Goal: Information Seeking & Learning: Check status

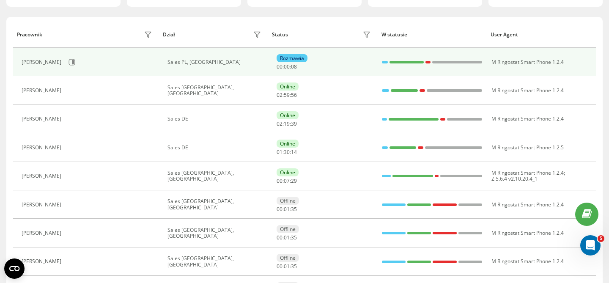
click at [295, 58] on div "Rozmawia" at bounding box center [292, 58] width 31 height 8
click at [68, 63] on icon at bounding box center [71, 62] width 7 height 7
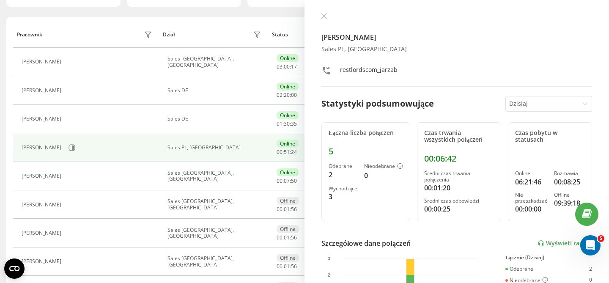
click at [571, 104] on div at bounding box center [542, 104] width 66 height 10
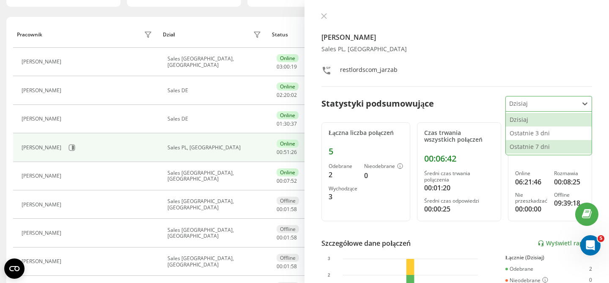
click at [548, 148] on div "Ostatnie 7 dni" at bounding box center [549, 147] width 86 height 14
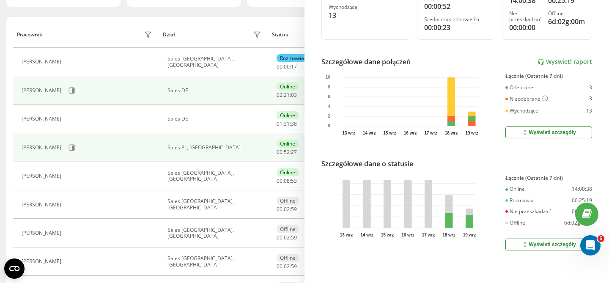
scroll to position [89, 0]
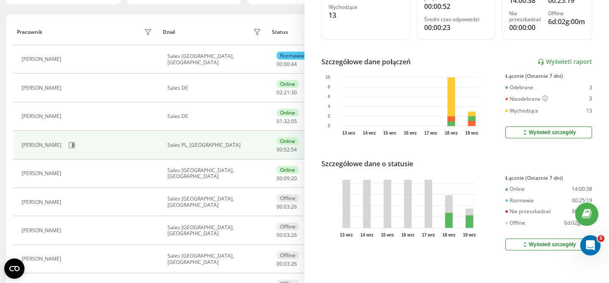
click at [240, 36] on div "Dział" at bounding box center [213, 32] width 101 height 14
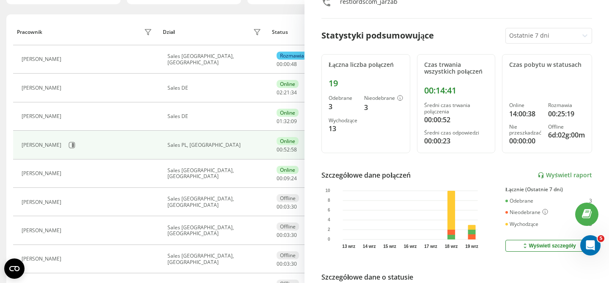
scroll to position [0, 0]
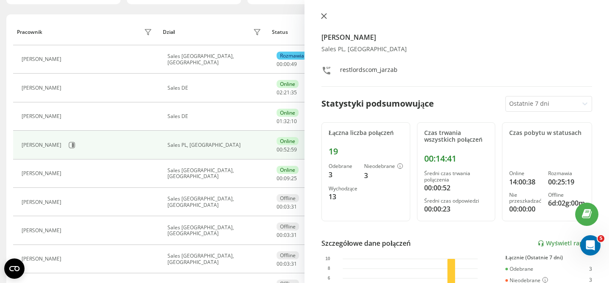
click at [323, 15] on icon at bounding box center [323, 16] width 5 height 5
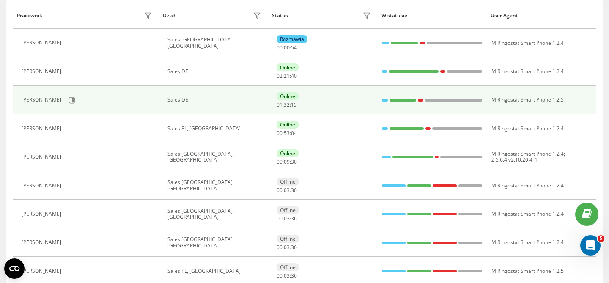
scroll to position [108, 0]
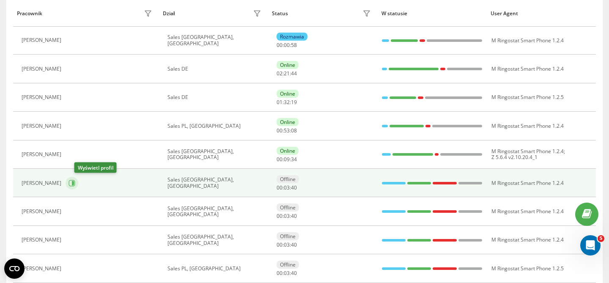
click at [74, 182] on icon at bounding box center [73, 183] width 2 height 4
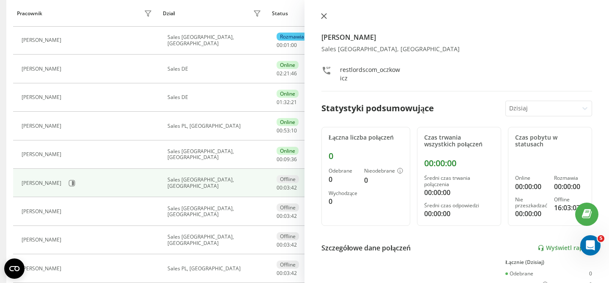
click at [322, 16] on icon at bounding box center [324, 16] width 6 height 6
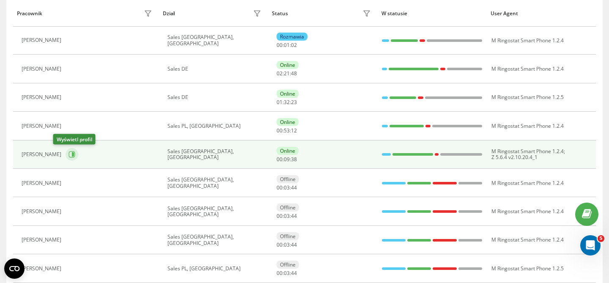
click at [68, 153] on icon at bounding box center [71, 154] width 7 height 7
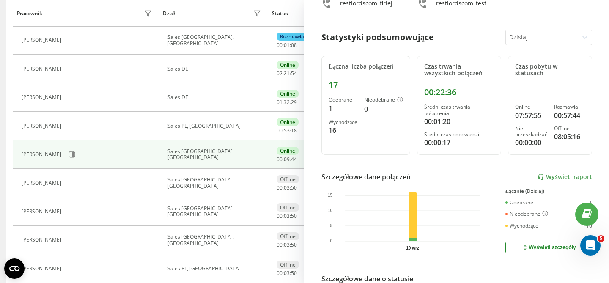
scroll to position [70, 0]
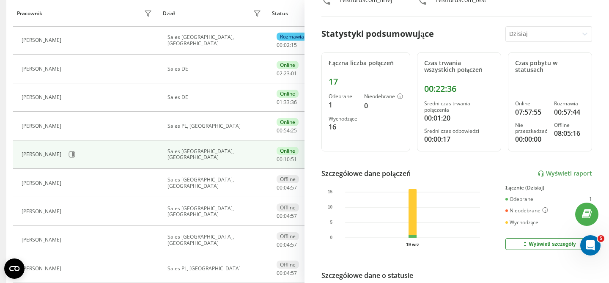
click at [557, 37] on div at bounding box center [542, 34] width 66 height 10
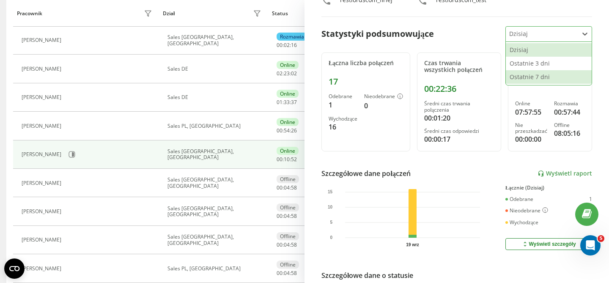
click at [551, 75] on div "Ostatnie 7 dni" at bounding box center [549, 77] width 86 height 14
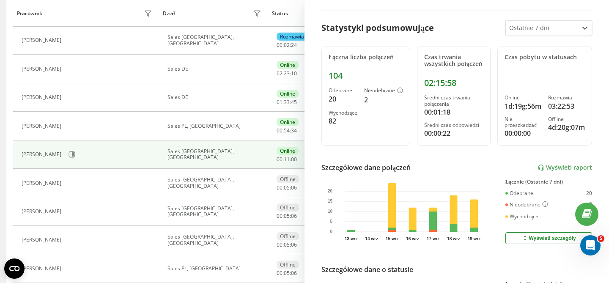
scroll to position [78, 0]
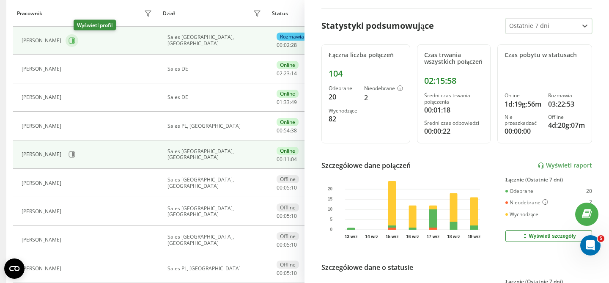
click at [74, 41] on icon at bounding box center [73, 40] width 2 height 4
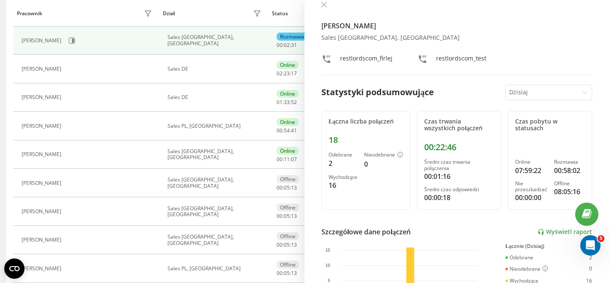
scroll to position [19, 0]
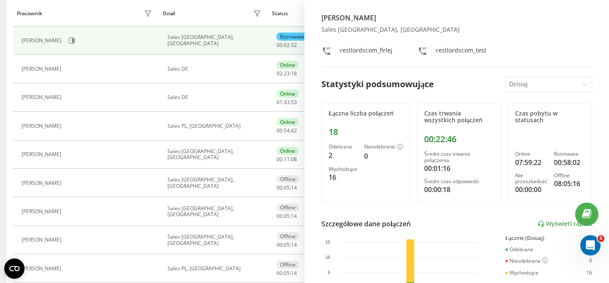
click at [540, 88] on div at bounding box center [542, 84] width 66 height 10
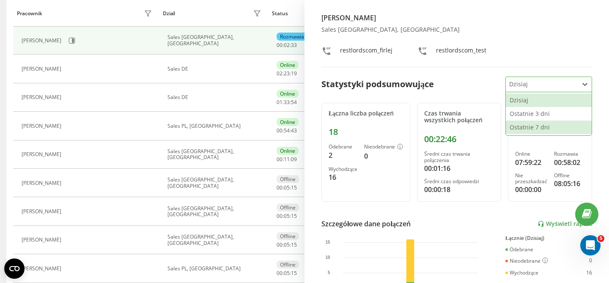
click at [537, 123] on div "Ostatnie 7 dni" at bounding box center [549, 127] width 86 height 14
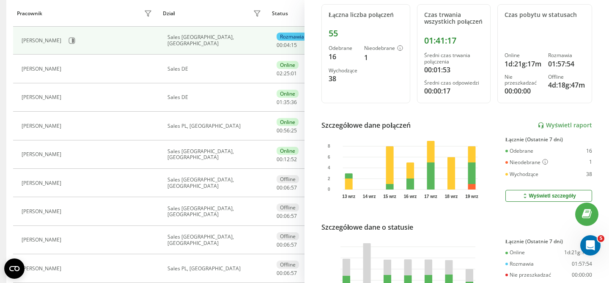
scroll to position [124, 0]
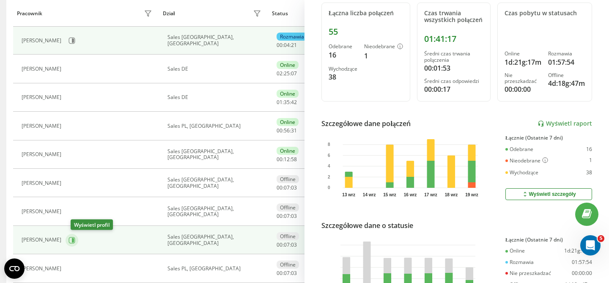
click at [74, 241] on icon at bounding box center [73, 240] width 2 height 4
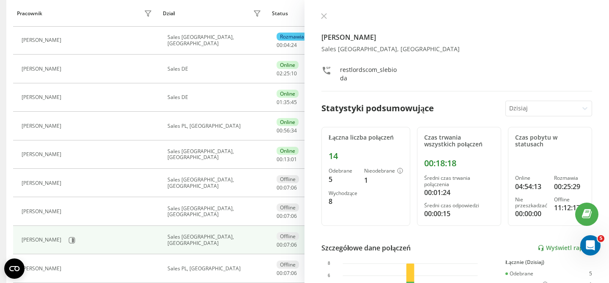
click at [528, 109] on div at bounding box center [542, 109] width 66 height 10
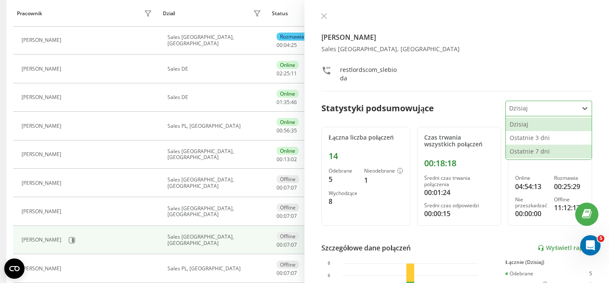
click at [520, 148] on div "Ostatnie 7 dni" at bounding box center [549, 152] width 86 height 14
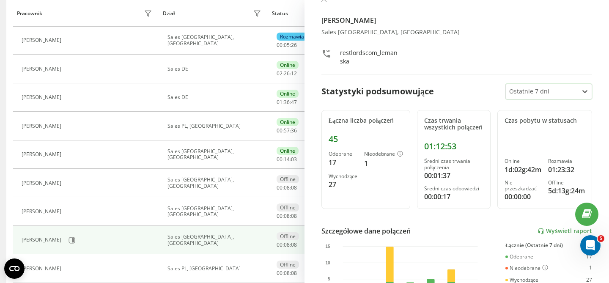
scroll to position [15, 0]
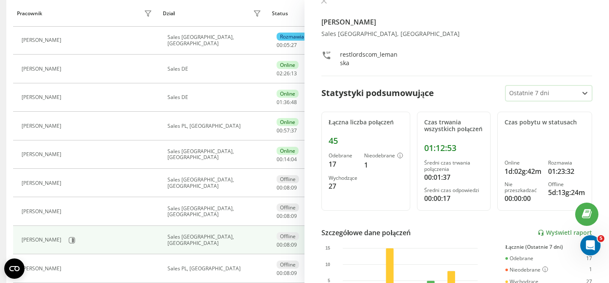
click at [550, 92] on div at bounding box center [542, 93] width 66 height 10
click at [325, 3] on icon at bounding box center [324, 1] width 6 height 6
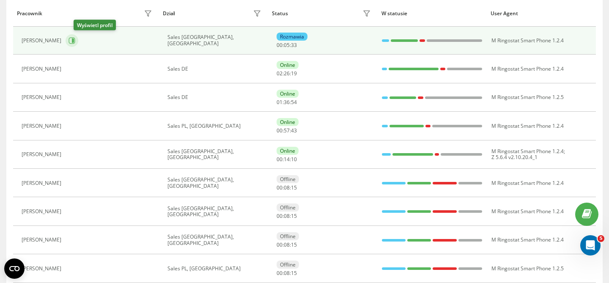
click at [75, 42] on icon at bounding box center [71, 40] width 7 height 7
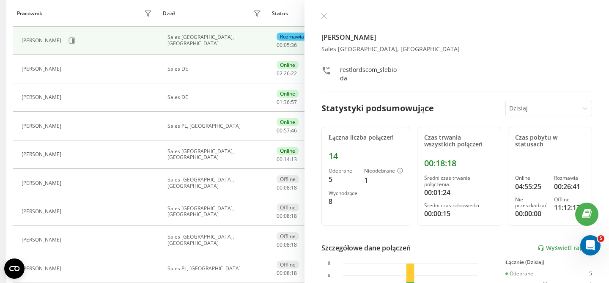
click at [523, 112] on div at bounding box center [542, 109] width 66 height 10
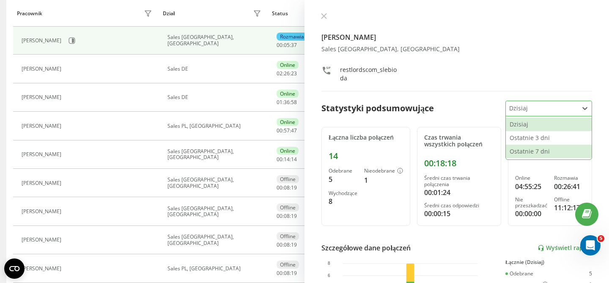
click at [519, 148] on div "Ostatnie 7 dni" at bounding box center [549, 152] width 86 height 14
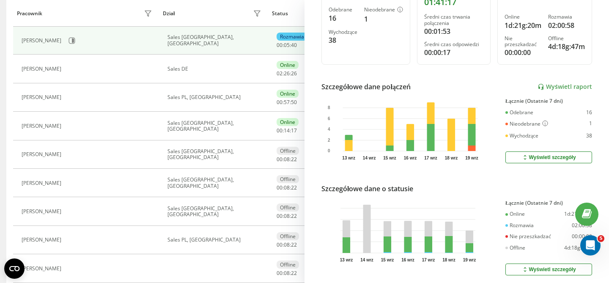
scroll to position [193, 0]
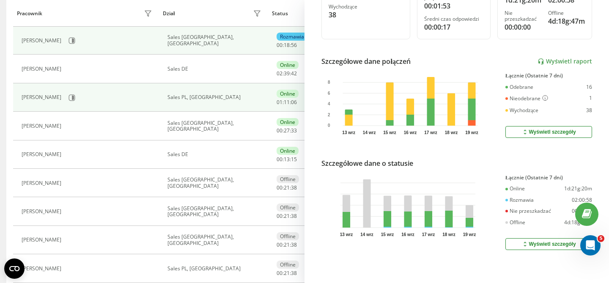
click at [245, 83] on td "Sales PL, [GEOGRAPHIC_DATA]" at bounding box center [213, 97] width 109 height 28
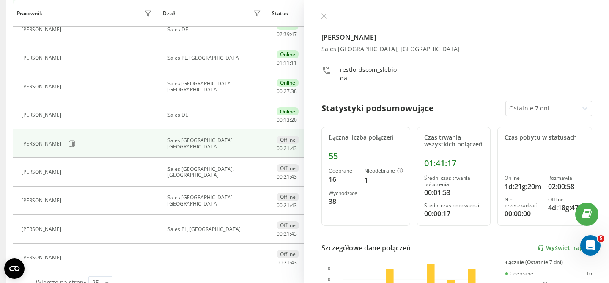
scroll to position [151, 0]
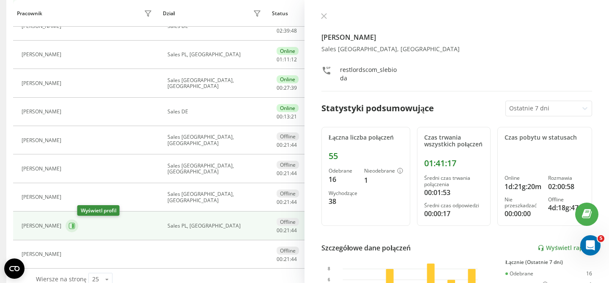
click at [78, 224] on button at bounding box center [72, 225] width 13 height 13
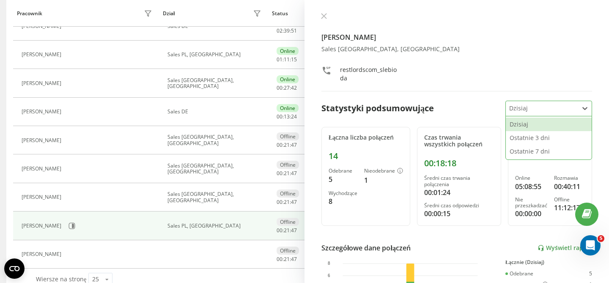
click at [520, 101] on div "Dzisiaj" at bounding box center [542, 108] width 72 height 15
click at [518, 152] on div "Ostatnie 7 dni" at bounding box center [549, 152] width 86 height 14
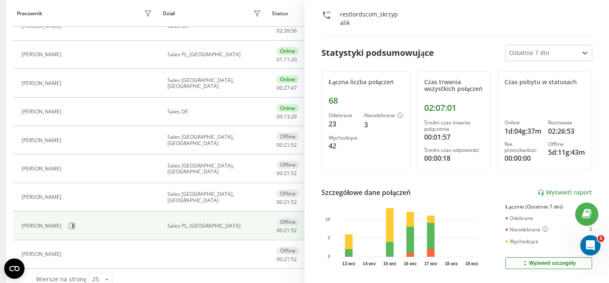
scroll to position [71, 0]
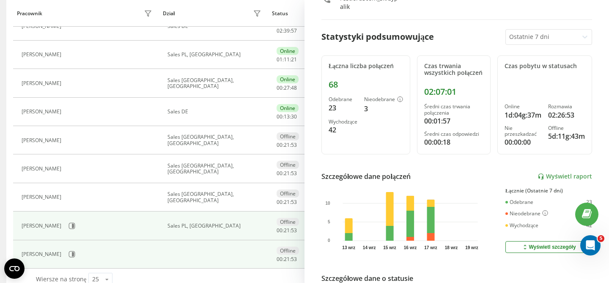
click at [254, 252] on td at bounding box center [213, 254] width 109 height 28
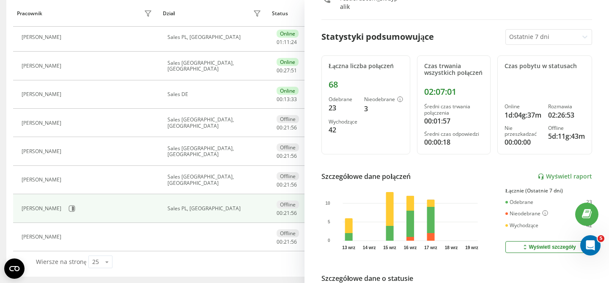
click at [9, 179] on div "Pracownik Dział Status W statusie User Agent [PERSON_NAME] Sales PL, Olsztyn Ro…" at bounding box center [304, 105] width 596 height 341
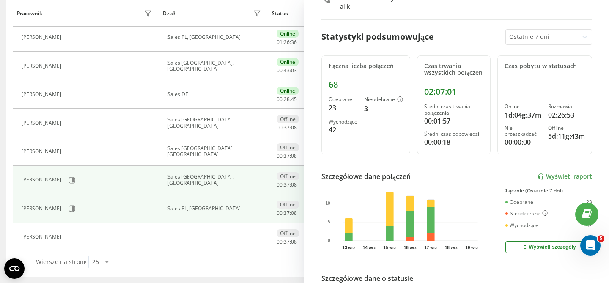
click at [239, 173] on td "Sales [GEOGRAPHIC_DATA], [GEOGRAPHIC_DATA]" at bounding box center [213, 180] width 109 height 28
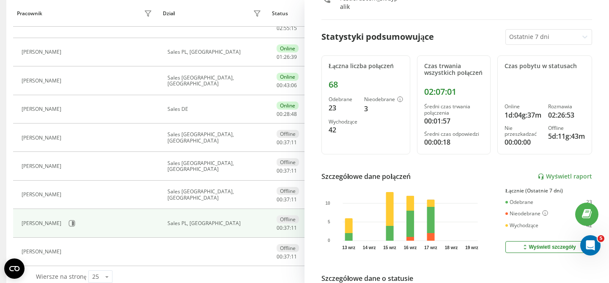
scroll to position [151, 0]
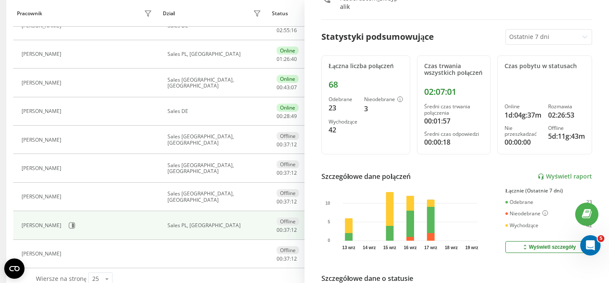
click at [547, 36] on div at bounding box center [542, 37] width 66 height 10
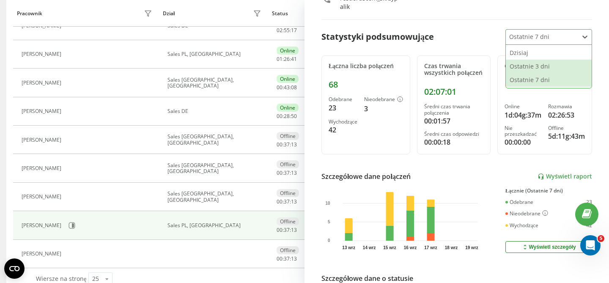
click at [531, 65] on div "Ostatnie 3 dni" at bounding box center [549, 67] width 86 height 14
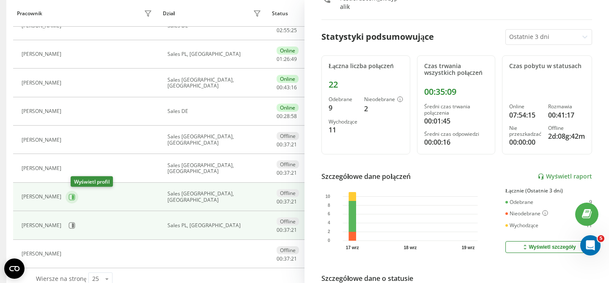
click at [74, 196] on icon at bounding box center [73, 196] width 2 height 4
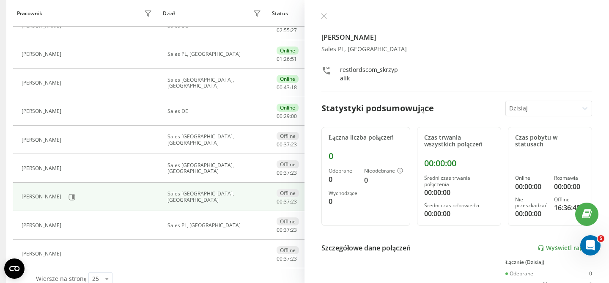
click at [547, 113] on div "Dzisiaj" at bounding box center [542, 108] width 72 height 15
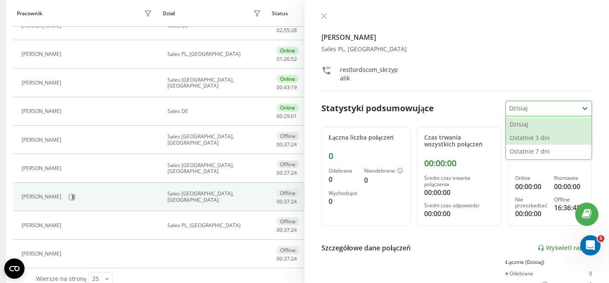
click at [538, 138] on div "Ostatnie 3 dni" at bounding box center [549, 138] width 86 height 14
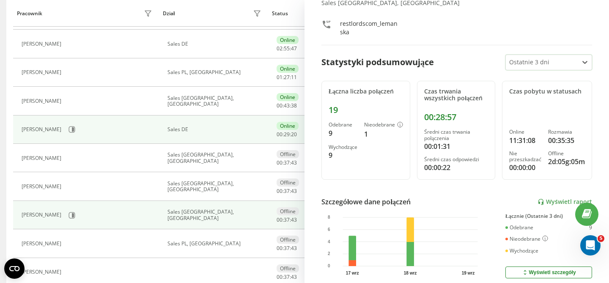
scroll to position [127, 0]
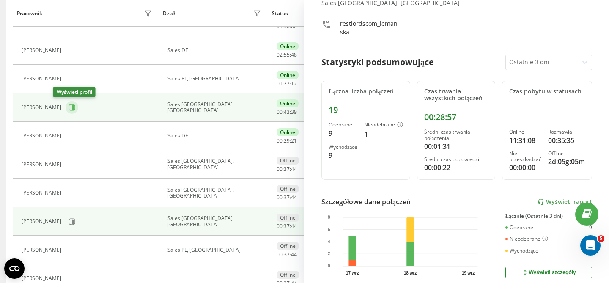
click at [72, 107] on icon at bounding box center [73, 107] width 2 height 4
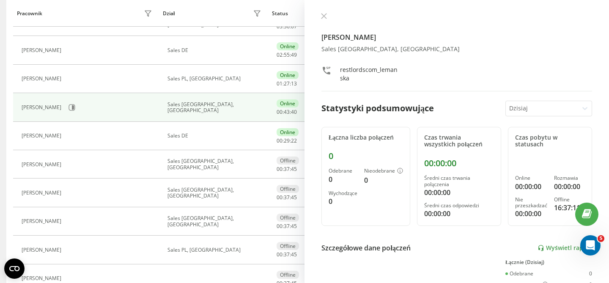
click at [535, 110] on div at bounding box center [542, 109] width 66 height 10
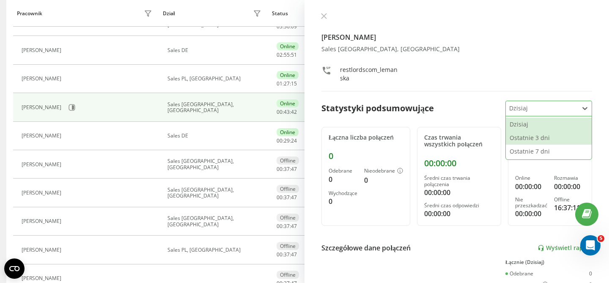
click at [521, 141] on div "Ostatnie 3 dni" at bounding box center [549, 138] width 86 height 14
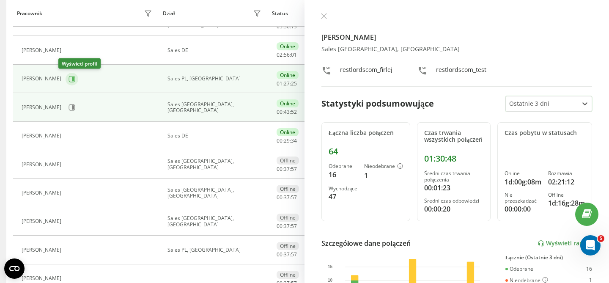
click at [68, 79] on icon at bounding box center [71, 79] width 7 height 7
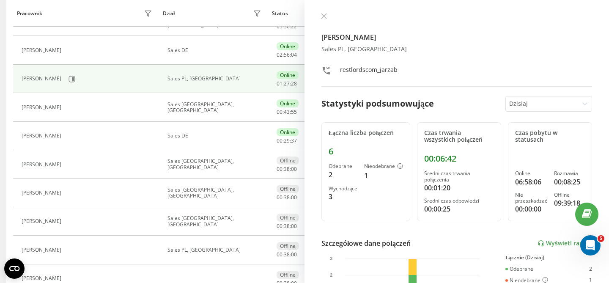
click at [523, 104] on div at bounding box center [542, 104] width 66 height 10
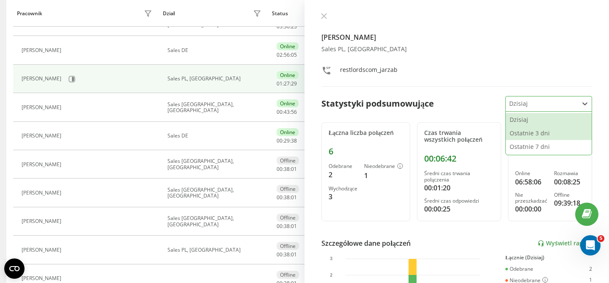
click at [520, 133] on div "Ostatnie 3 dni" at bounding box center [549, 133] width 86 height 14
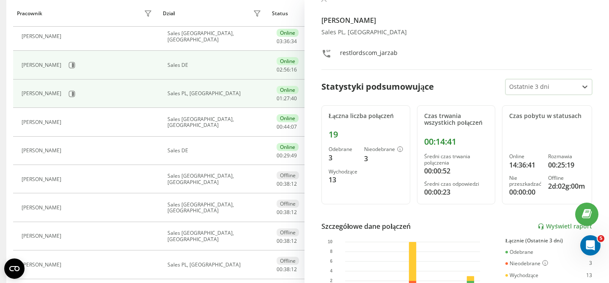
scroll to position [92, 0]
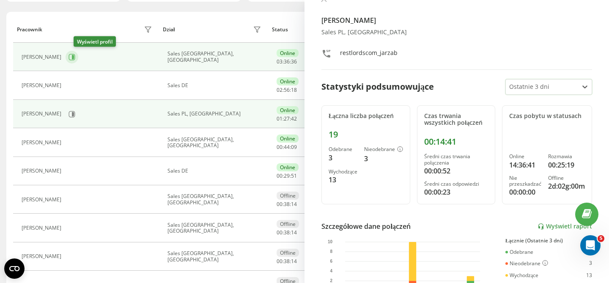
click at [74, 57] on icon at bounding box center [73, 57] width 2 height 4
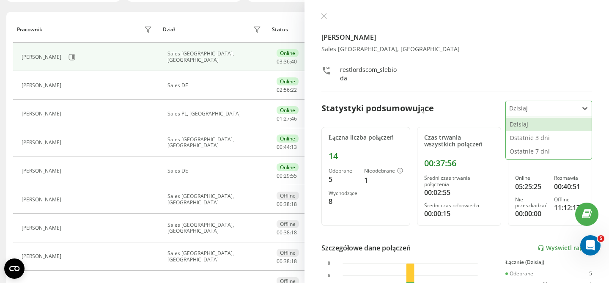
click at [545, 113] on div "Dzisiaj" at bounding box center [542, 108] width 72 height 15
click at [534, 138] on div "Ostatnie 3 dni" at bounding box center [549, 138] width 86 height 14
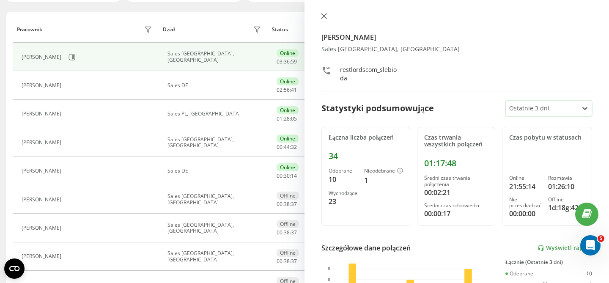
click at [324, 17] on icon at bounding box center [323, 16] width 5 height 5
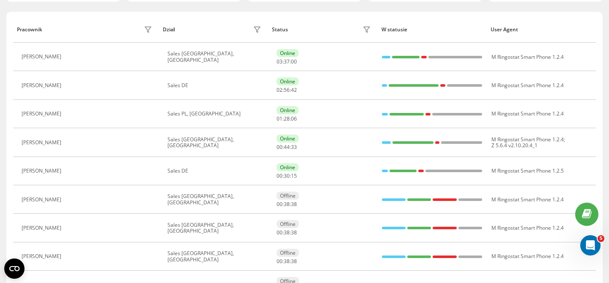
click at [213, 26] on div "Dział" at bounding box center [213, 30] width 101 height 14
